Goal: Transaction & Acquisition: Purchase product/service

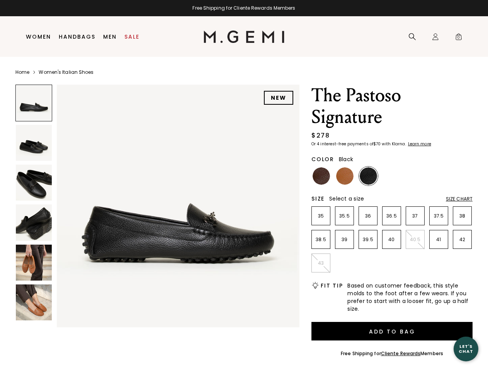
click at [244, 8] on div "Free Shipping for Cliente Rewards Members" at bounding box center [244, 8] width 488 height 6
click at [412, 37] on icon at bounding box center [413, 37] width 8 height 8
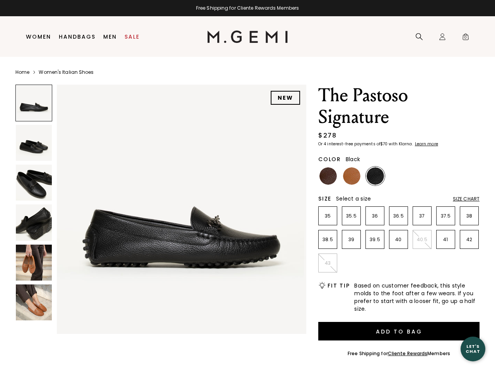
click at [436, 37] on div "Icons/20x20/profile@2x Sign In Orders Rewards Refer a Friend Address Book Call …" at bounding box center [441, 37] width 15 height 41
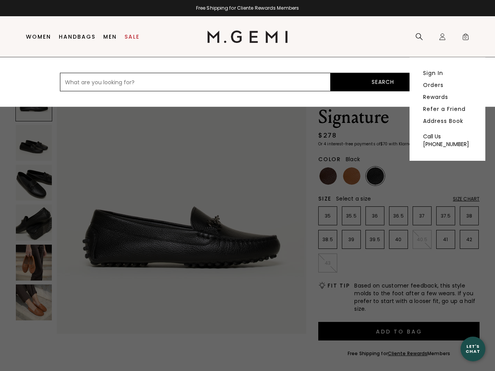
click at [462, 37] on span "0" at bounding box center [466, 38] width 8 height 8
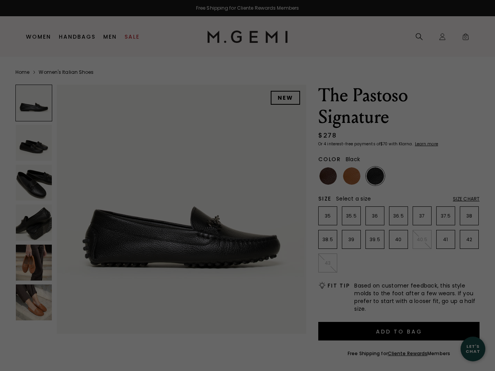
click at [157, 204] on div "Free Shipping for Cliente Rewards Members Icons/20x20/hamburger@2x Women Shop A…" at bounding box center [247, 185] width 495 height 371
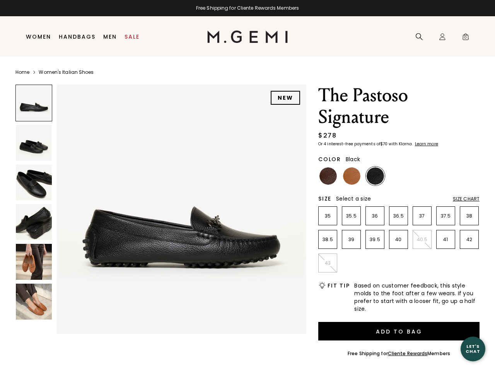
click at [34, 103] on div at bounding box center [33, 103] width 37 height 37
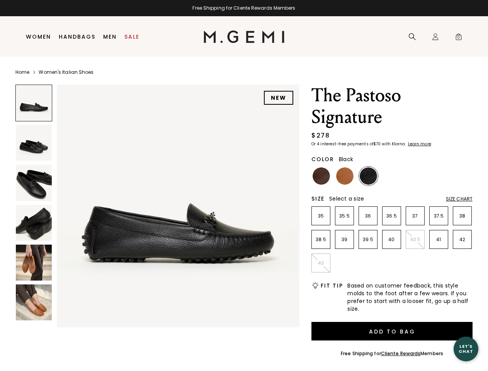
click at [34, 143] on img at bounding box center [34, 143] width 36 height 36
click at [34, 182] on img at bounding box center [34, 183] width 36 height 36
click at [34, 222] on img at bounding box center [34, 222] width 36 height 36
